Goal: Task Accomplishment & Management: Manage account settings

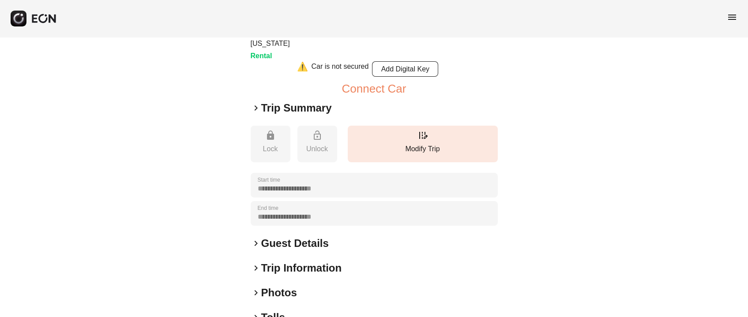
scroll to position [156, 0]
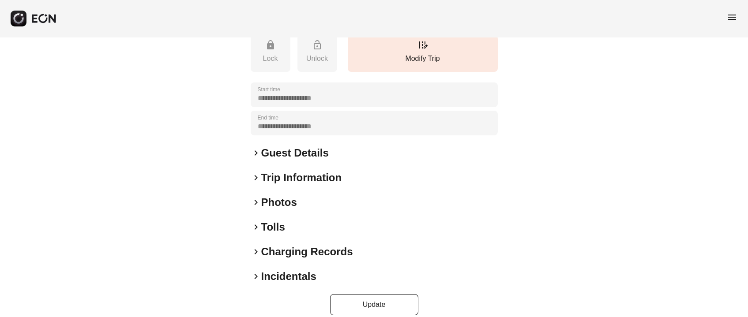
click at [282, 147] on h2 "Guest Details" at bounding box center [295, 153] width 68 height 14
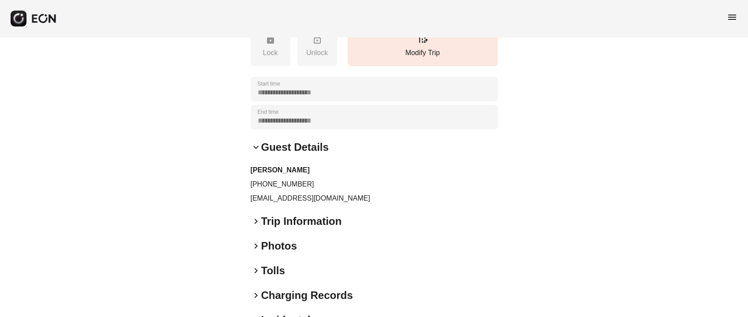
scroll to position [206, 0]
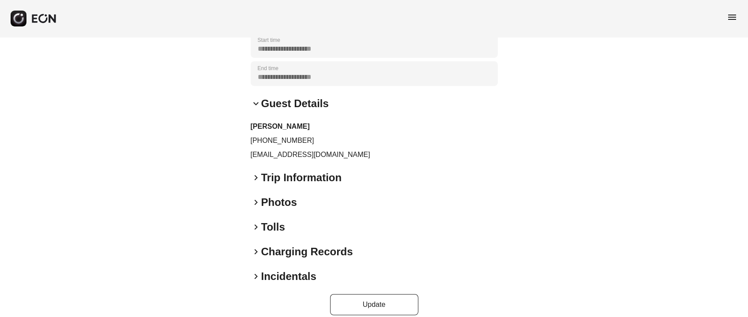
click at [274, 198] on h2 "Photos" at bounding box center [279, 203] width 36 height 14
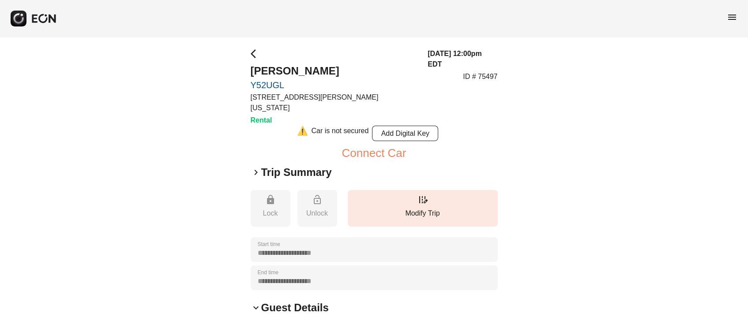
scroll to position [0, 0]
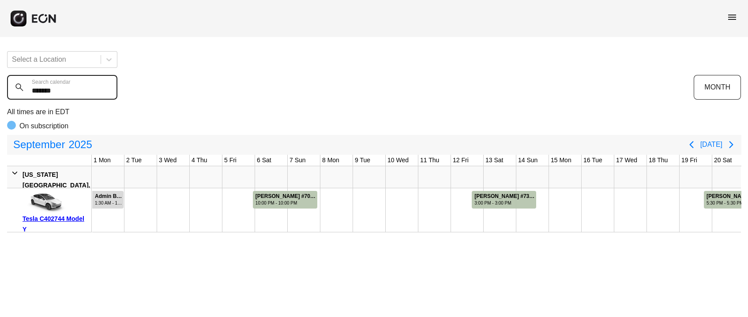
scroll to position [0, 330]
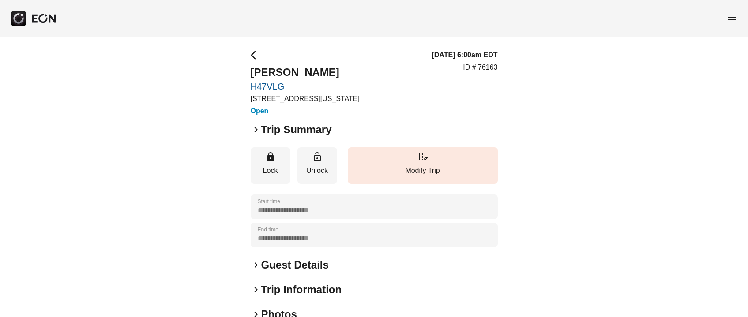
click at [486, 61] on div "09/28/25, 6:00am EDT ID # 76163" at bounding box center [465, 83] width 66 height 67
click at [487, 61] on div "09/28/25, 6:00am EDT ID # 76163" at bounding box center [465, 83] width 66 height 67
copy p "76163"
